Goal: Information Seeking & Learning: Learn about a topic

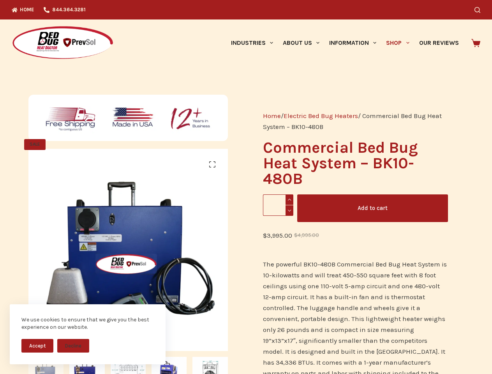
click at [37, 346] on button "Accept" at bounding box center [37, 346] width 32 height 14
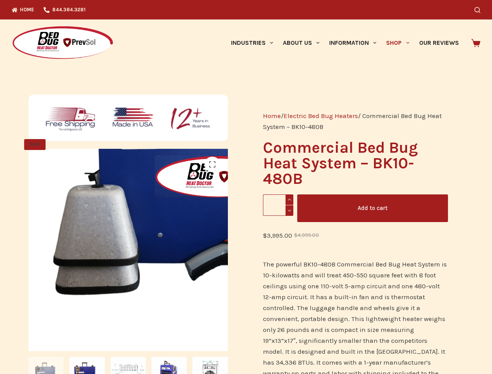
click at [73, 346] on img at bounding box center [226, 147] width 421 height 421
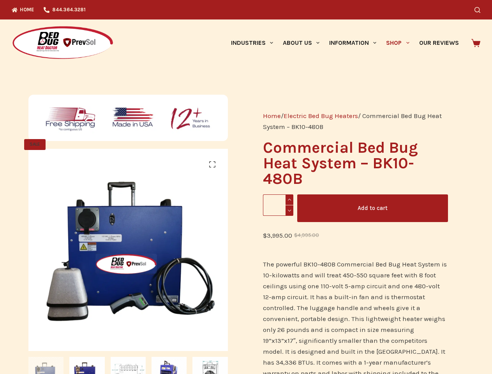
click at [480, 10] on icon "Search" at bounding box center [478, 10] width 6 height 6
